Goal: Contribute content

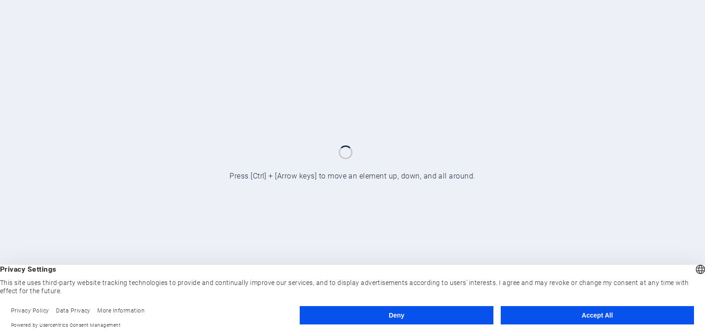
click at [534, 313] on button "Accept All" at bounding box center [597, 315] width 193 height 18
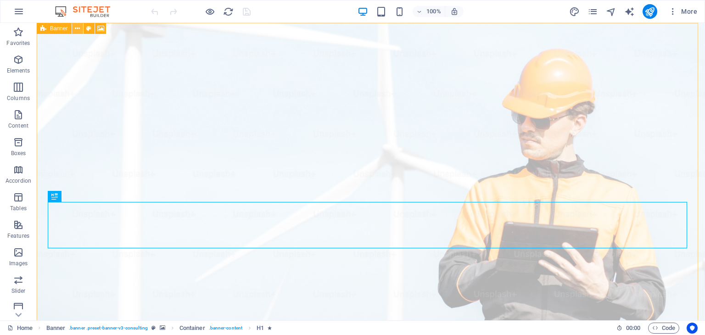
click at [76, 30] on icon at bounding box center [77, 29] width 5 height 10
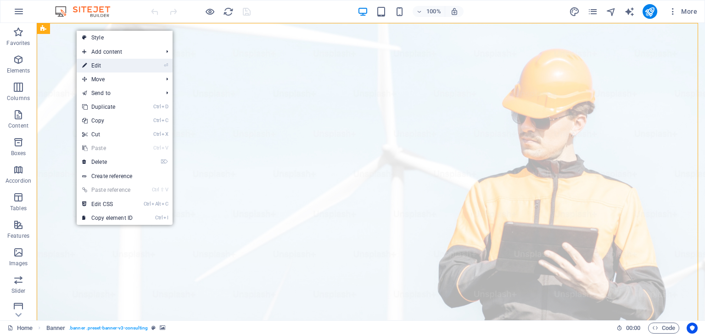
click at [91, 65] on link "⏎ Edit" at bounding box center [108, 66] width 62 height 14
select select "px"
select select "header"
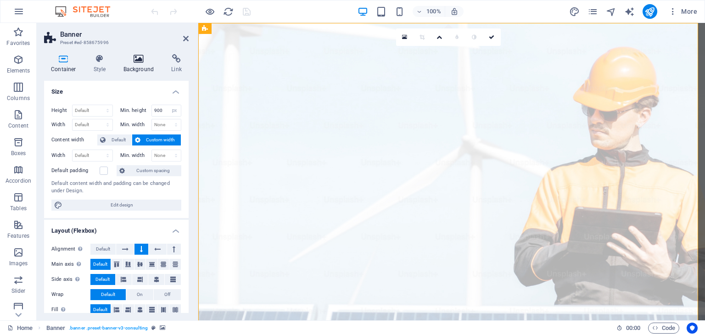
click at [137, 59] on icon at bounding box center [139, 58] width 45 height 9
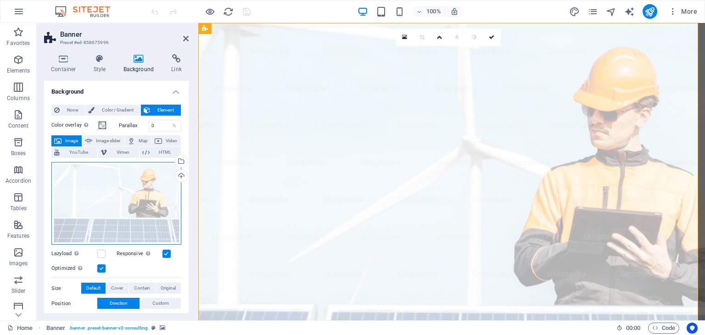
click at [123, 193] on div "Drag files here, click to choose files or select files from Files or our free s…" at bounding box center [116, 203] width 130 height 83
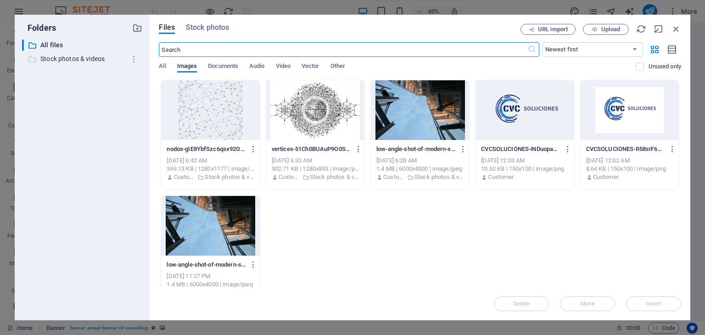
click at [57, 62] on p "Stock photos & videos" at bounding box center [82, 59] width 85 height 11
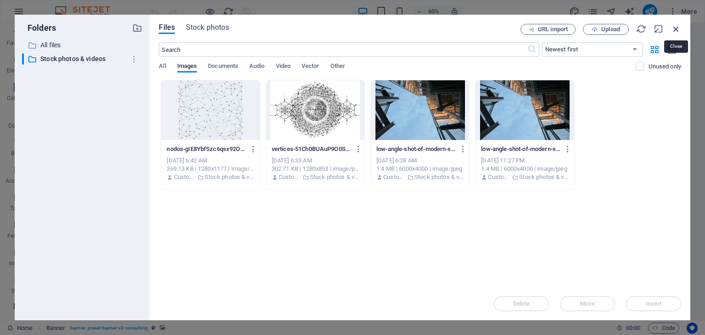
click at [681, 27] on icon "button" at bounding box center [676, 29] width 10 height 10
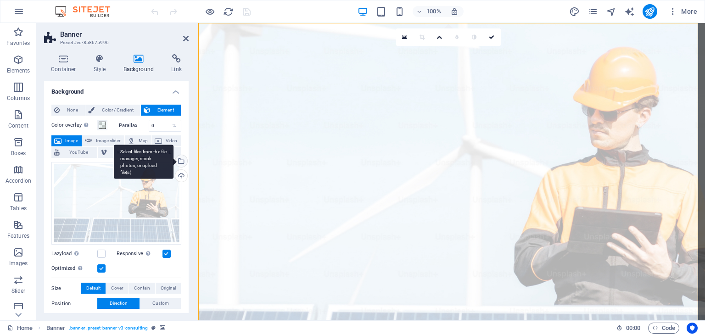
click at [181, 162] on div "Select files from the file manager, stock photos, or upload file(s)" at bounding box center [181, 162] width 14 height 14
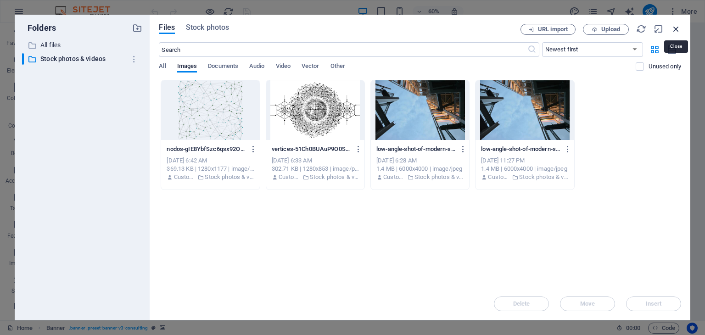
click at [675, 29] on icon "button" at bounding box center [676, 29] width 10 height 10
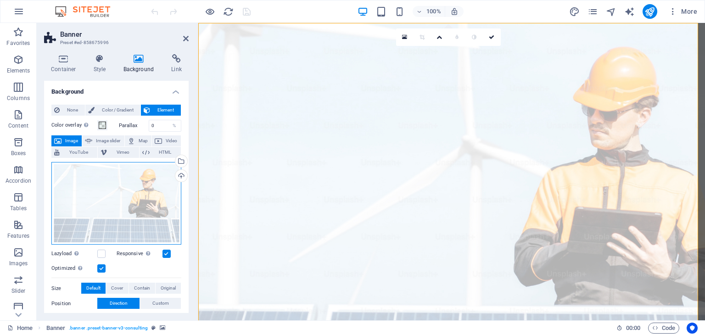
click at [107, 213] on div "Drag files here, click to choose files or select files from Files or our free s…" at bounding box center [116, 203] width 130 height 83
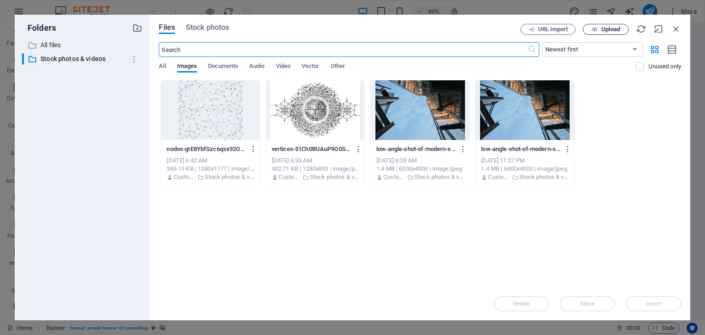
click at [597, 32] on icon "button" at bounding box center [595, 30] width 6 height 6
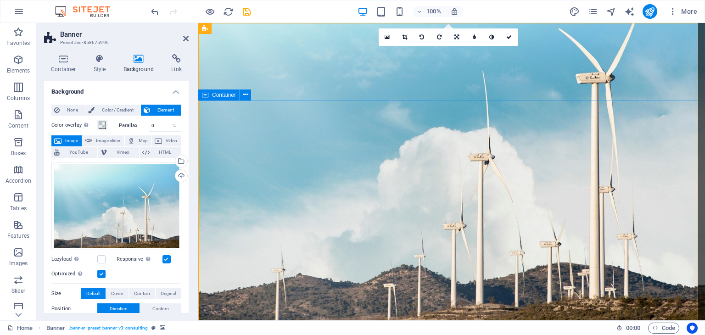
scroll to position [123, 0]
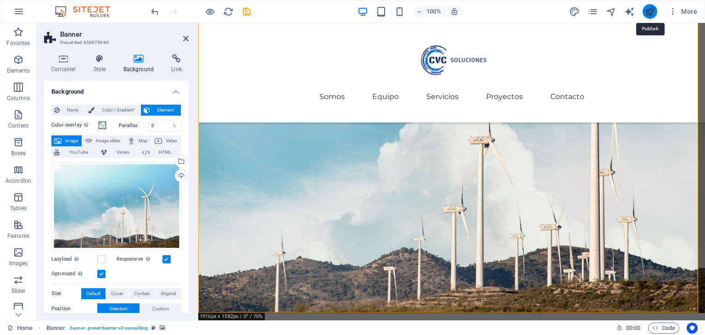
click at [648, 13] on icon "publish" at bounding box center [650, 11] width 11 height 11
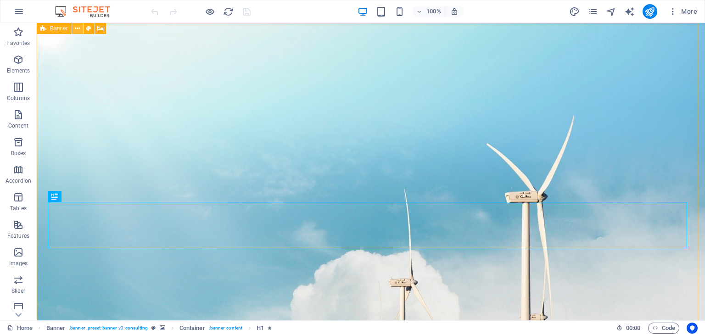
click at [75, 28] on icon at bounding box center [77, 29] width 5 height 10
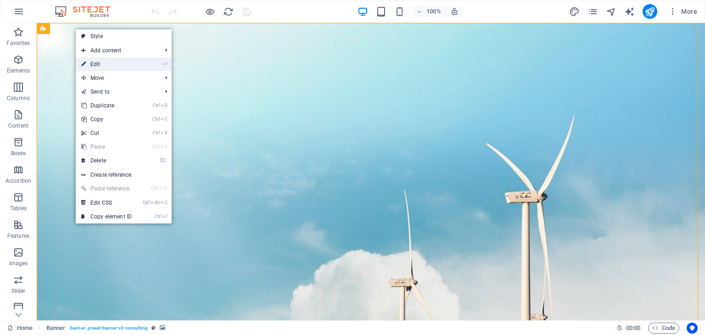
click at [96, 62] on link "⏎ Edit" at bounding box center [107, 64] width 62 height 14
select select "px"
select select "header"
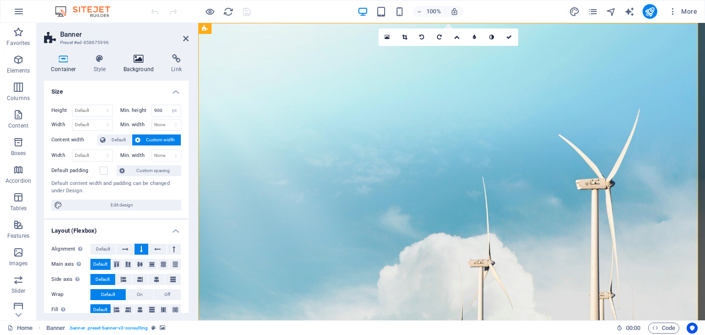
click at [135, 65] on h4 "Background" at bounding box center [141, 63] width 48 height 19
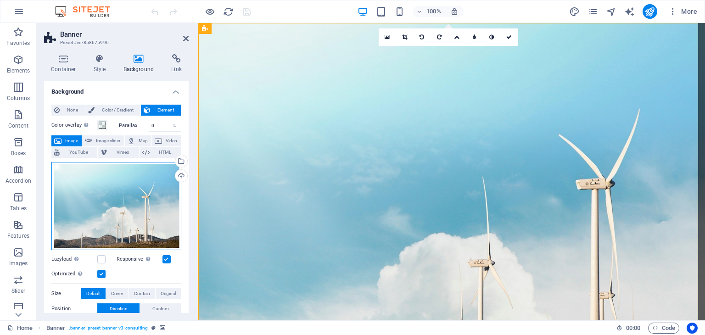
click at [125, 205] on div "Drag files here, click to choose files or select files from Files or our free s…" at bounding box center [116, 206] width 130 height 88
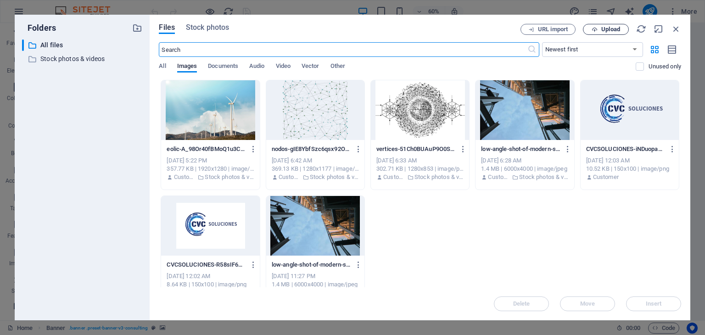
click at [606, 32] on span "Upload" at bounding box center [610, 30] width 19 height 6
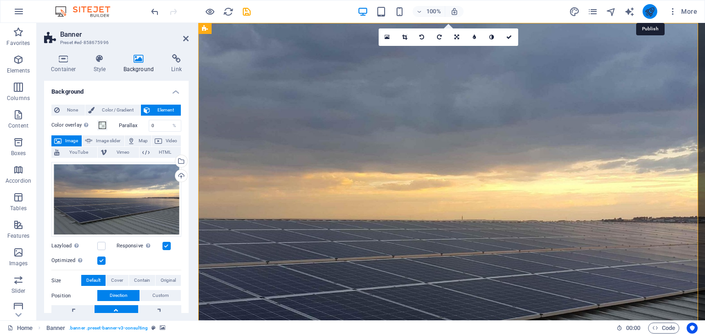
click at [646, 13] on icon "publish" at bounding box center [650, 11] width 11 height 11
